Goal: Find specific page/section: Find specific page/section

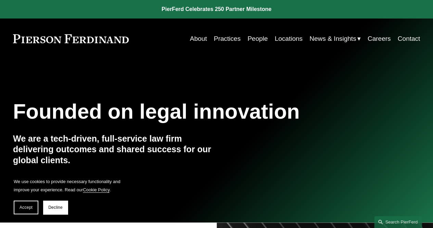
click at [285, 45] on link "Locations" at bounding box center [289, 38] width 28 height 13
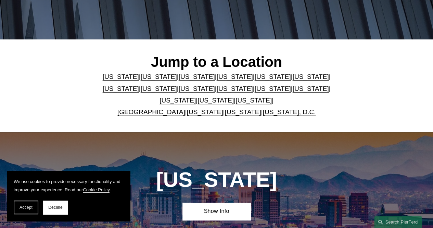
scroll to position [137, 0]
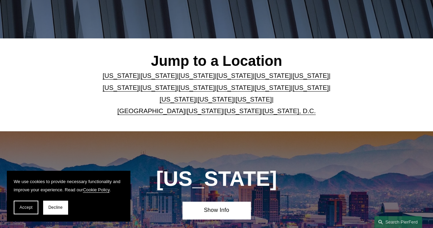
click at [255, 90] on link "[US_STATE]" at bounding box center [273, 87] width 36 height 7
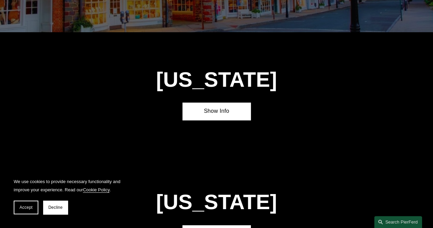
scroll to position [1511, 0]
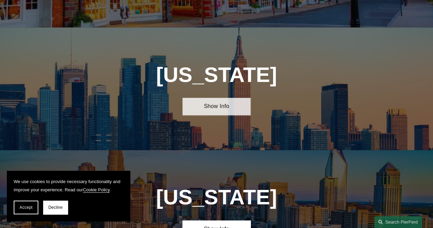
click at [225, 98] on link "Show Info" at bounding box center [217, 106] width 68 height 17
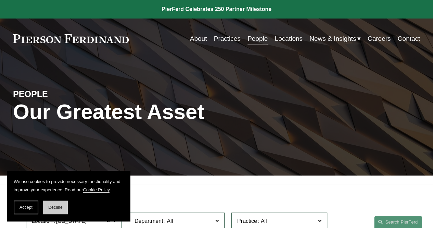
click at [52, 205] on span "Decline" at bounding box center [55, 207] width 14 height 5
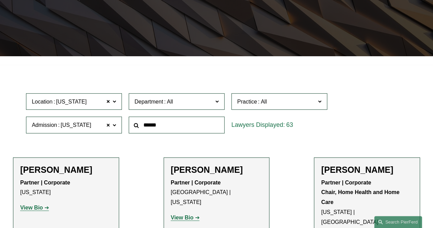
scroll to position [123, 0]
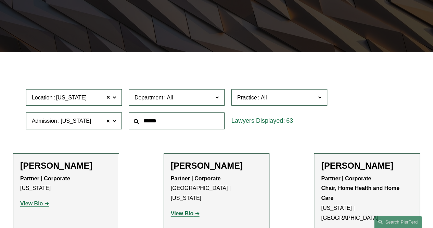
click at [210, 98] on span "Department" at bounding box center [174, 97] width 78 height 9
click at [256, 98] on span "Practice" at bounding box center [247, 98] width 20 height 6
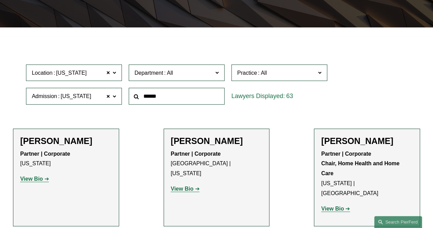
scroll to position [151, 0]
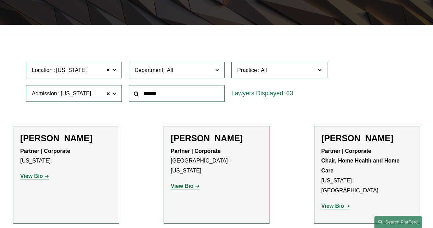
drag, startPoint x: 327, startPoint y: 82, endPoint x: 328, endPoint y: 91, distance: 9.3
click at [0, 0] on ul "All Antitrust Counseling Appellate Arbitration and Mediation Banking and Financ…" at bounding box center [0, 0] width 0 height 0
click at [0, 0] on link "Communications & Media" at bounding box center [0, 0] width 0 height 0
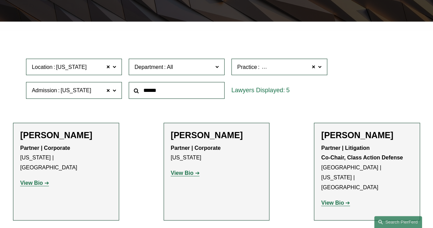
scroll to position [152, 0]
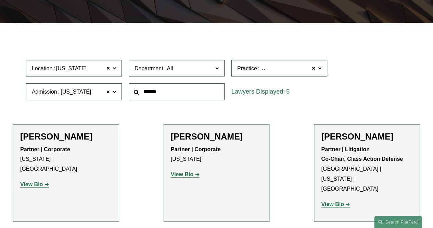
click at [322, 72] on span at bounding box center [319, 67] width 3 height 9
click at [0, 0] on link "Entertainment" at bounding box center [0, 0] width 0 height 0
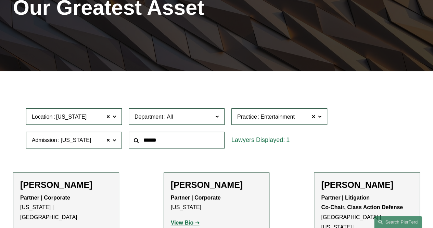
scroll to position [104, 0]
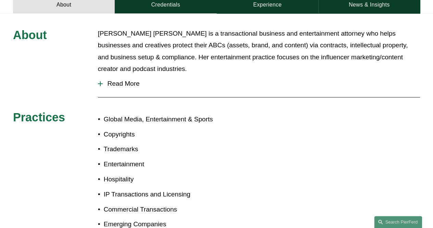
scroll to position [315, 0]
